Goal: Information Seeking & Learning: Understand process/instructions

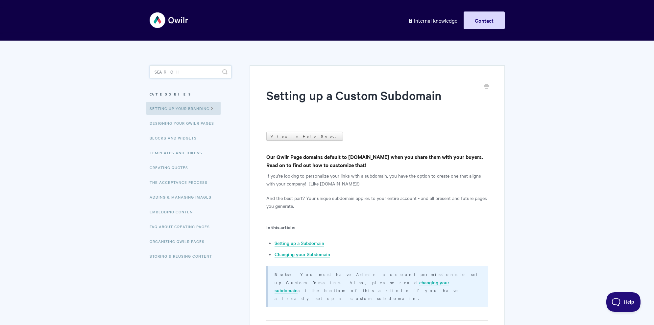
click at [170, 74] on input "Search" at bounding box center [191, 71] width 82 height 13
type input "custom font"
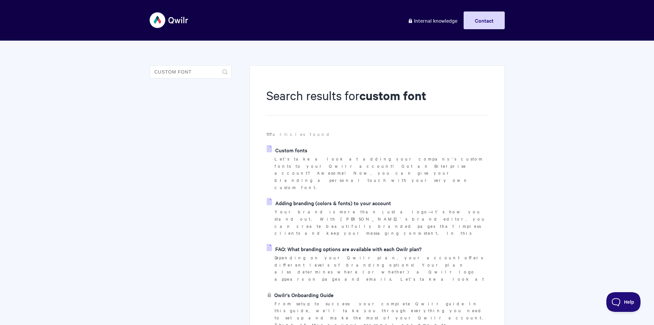
click at [288, 147] on link "Custom fonts" at bounding box center [287, 150] width 41 height 10
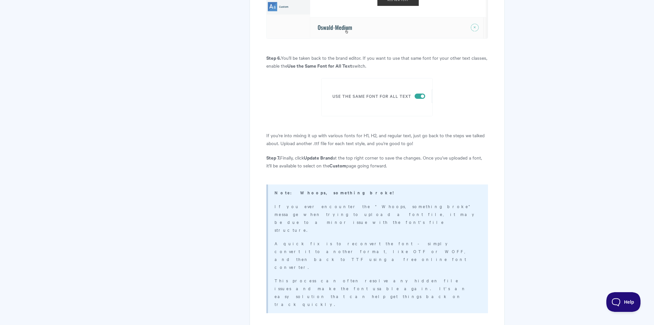
scroll to position [735, 0]
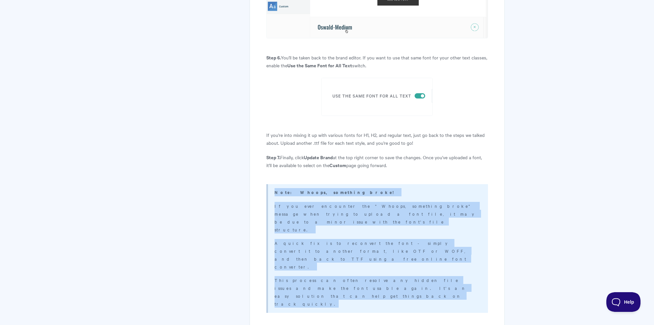
drag, startPoint x: 274, startPoint y: 182, endPoint x: 449, endPoint y: 247, distance: 187.4
click at [449, 247] on div "Note: Whoops, something broke! If you ever encounter the "Whoops, something bro…" at bounding box center [376, 248] width 221 height 129
copy div "Note: Whoops, something broke! If you ever encounter the "Whoops, something bro…"
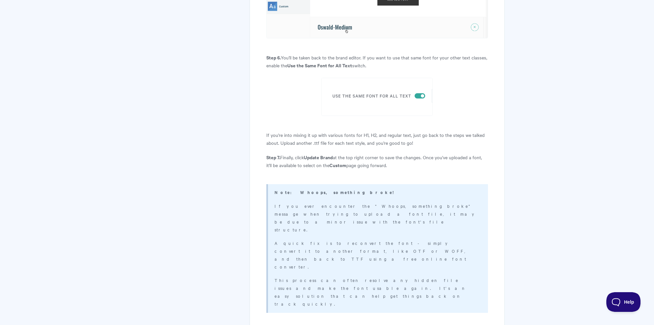
click at [372, 156] on p "Step 7. Finally, click Update Brand at the top right corner to save the changes…" at bounding box center [376, 162] width 221 height 16
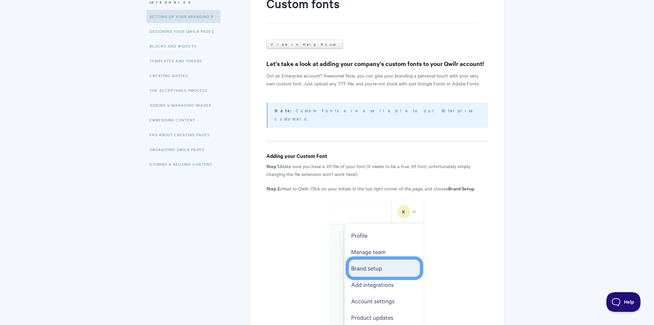
scroll to position [0, 0]
